Goal: Task Accomplishment & Management: Use online tool/utility

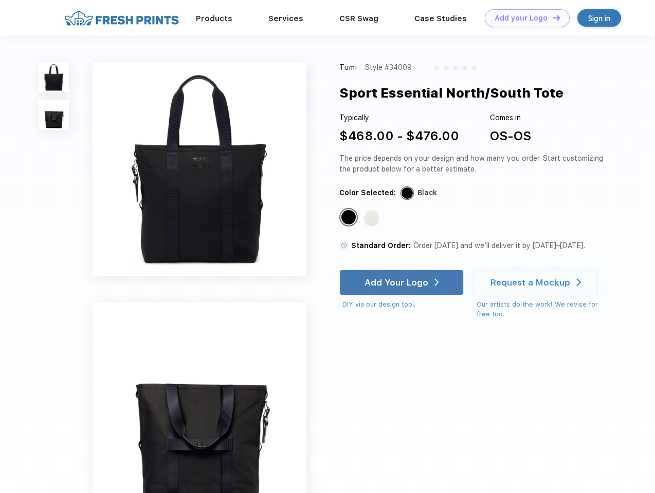
click at [523, 18] on link "Add your Logo Design Tool" at bounding box center [526, 18] width 85 height 18
click at [0, 0] on div "Design Tool" at bounding box center [0, 0] width 0 height 0
click at [551, 17] on link "Add your Logo Design Tool" at bounding box center [526, 18] width 85 height 18
click at [54, 77] on img at bounding box center [54, 77] width 30 height 30
click at [54, 115] on img at bounding box center [54, 115] width 30 height 30
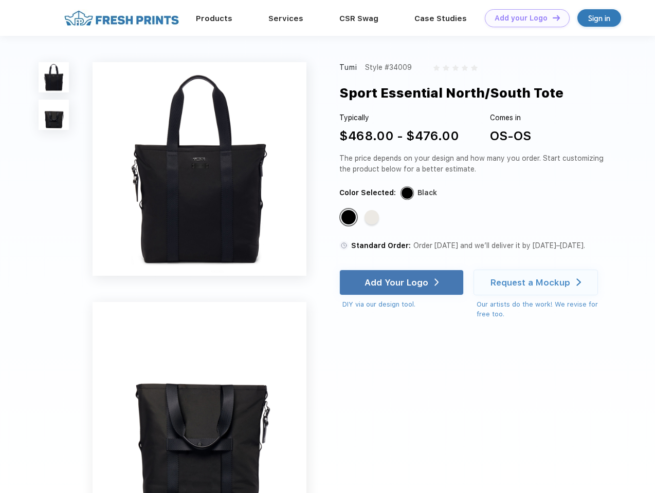
click at [349, 218] on div "Standard Color" at bounding box center [348, 217] width 14 height 14
click at [372, 218] on div "Standard Color" at bounding box center [371, 217] width 14 height 14
click at [402, 283] on div "Add Your Logo" at bounding box center [396, 282] width 64 height 10
click at [537, 283] on div "Request a Mockup" at bounding box center [530, 282] width 80 height 10
